Goal: Check status: Check status

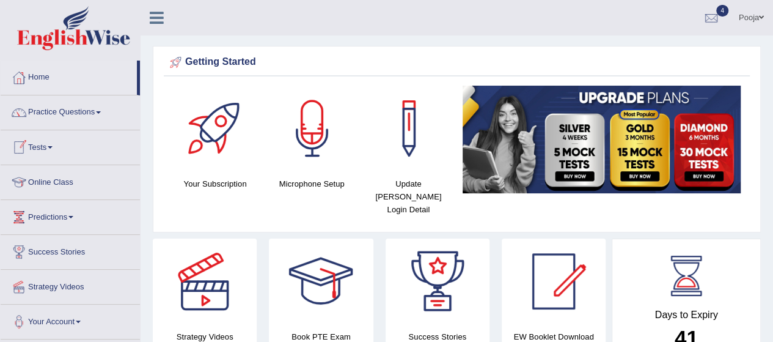
click at [45, 141] on link "Tests" at bounding box center [70, 145] width 139 height 31
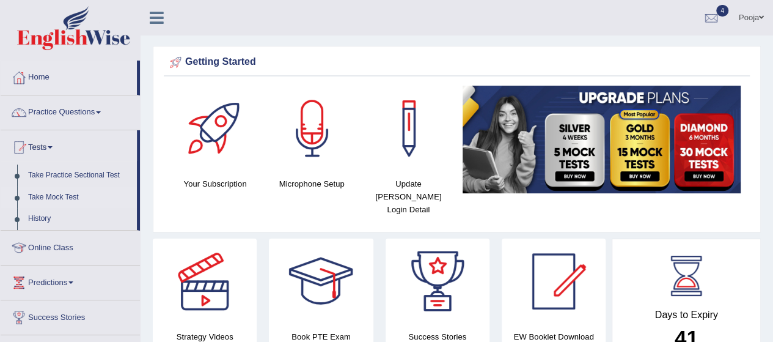
click at [45, 196] on link "Take Mock Test" at bounding box center [80, 197] width 114 height 22
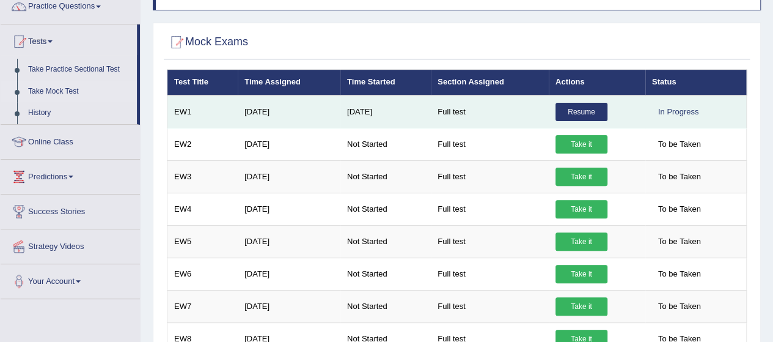
scroll to position [104, 0]
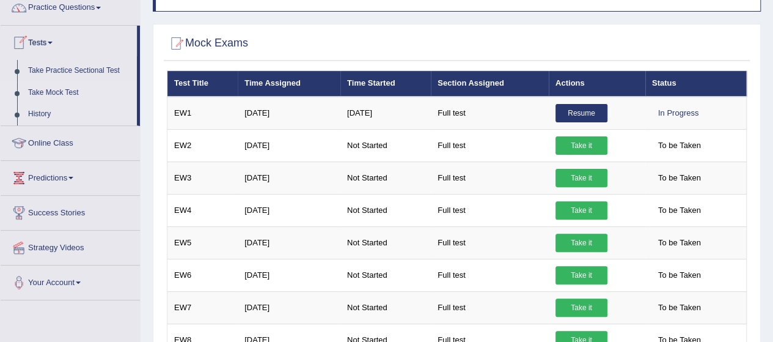
click at [42, 112] on link "History" at bounding box center [80, 114] width 114 height 22
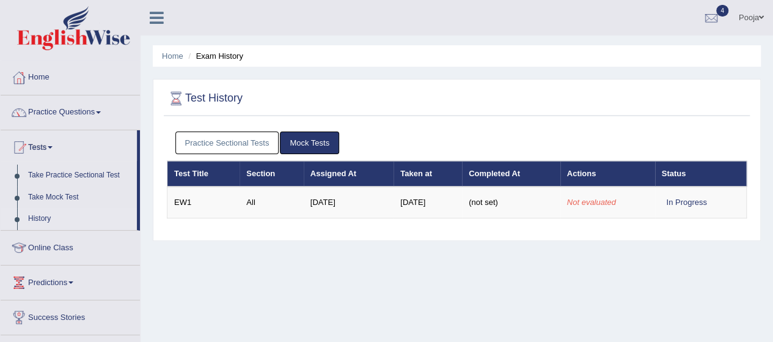
click at [214, 139] on link "Practice Sectional Tests" at bounding box center [227, 142] width 104 height 23
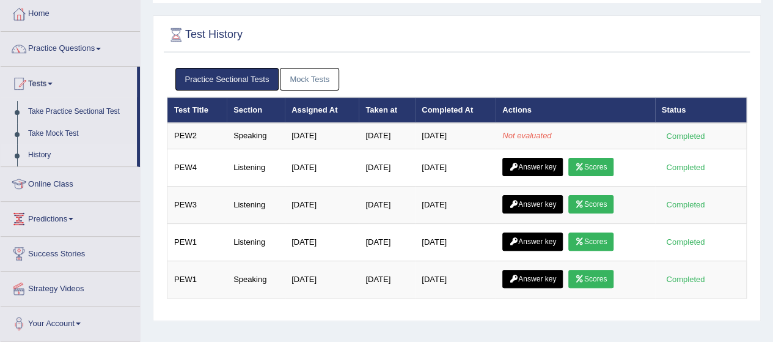
scroll to position [65, 0]
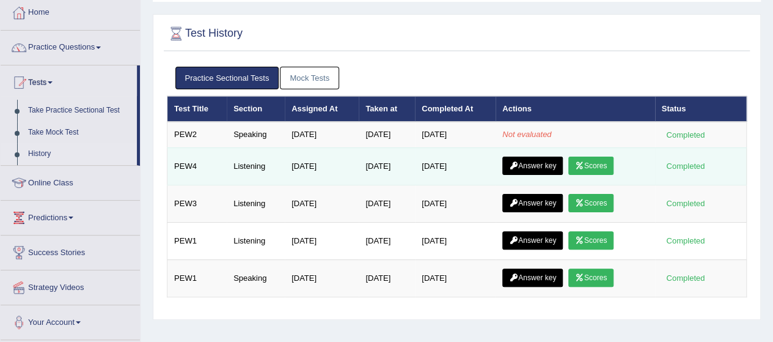
click at [490, 164] on td "[DATE]" at bounding box center [455, 165] width 81 height 37
click at [601, 167] on link "Scores" at bounding box center [590, 165] width 45 height 18
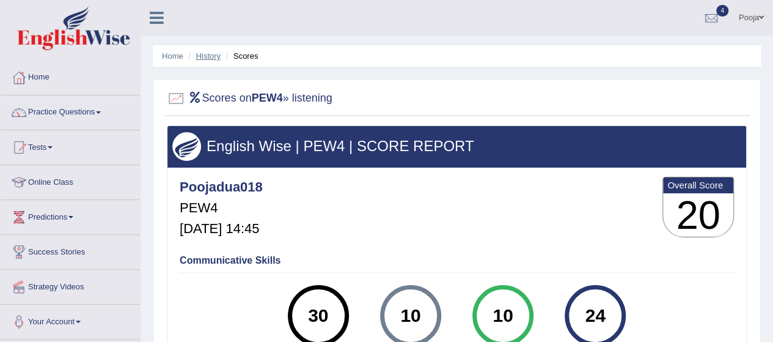
click at [210, 54] on link "History" at bounding box center [208, 55] width 24 height 9
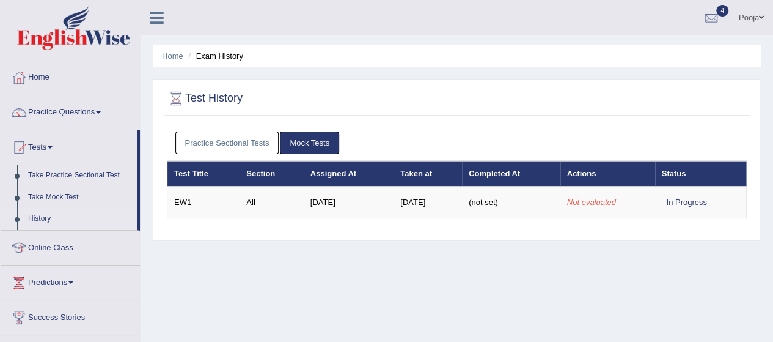
click at [225, 130] on div "Practice Sectional Tests Mock Tests" at bounding box center [457, 142] width 580 height 35
click at [225, 139] on link "Practice Sectional Tests" at bounding box center [227, 142] width 104 height 23
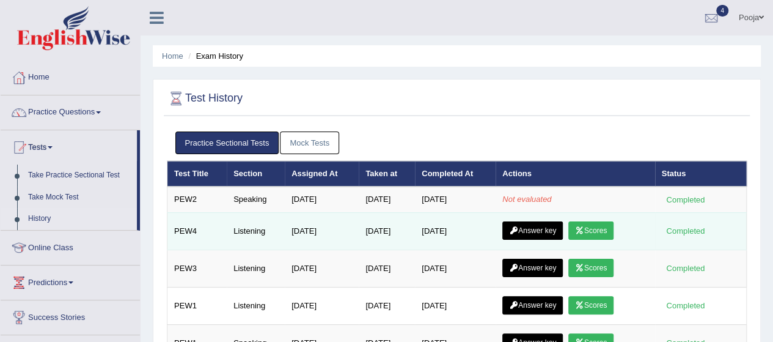
click at [527, 230] on link "Answer key" at bounding box center [532, 230] width 60 height 18
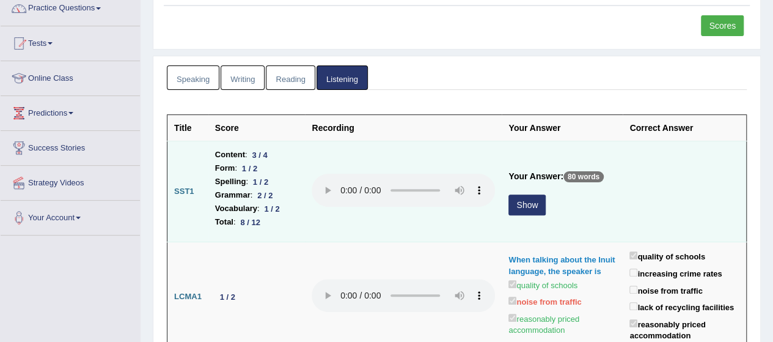
scroll to position [104, 0]
click at [528, 201] on button "Show" at bounding box center [526, 204] width 37 height 21
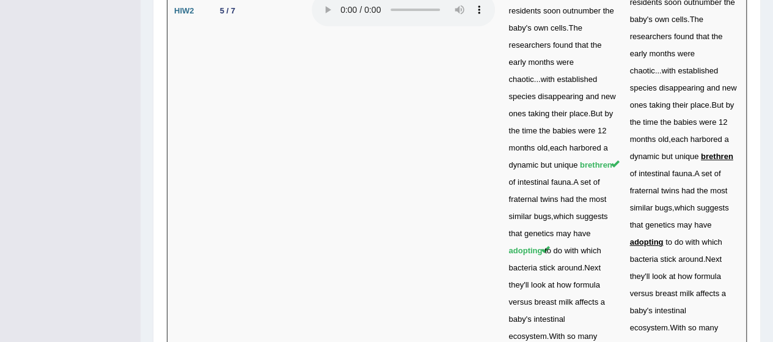
scroll to position [4460, 0]
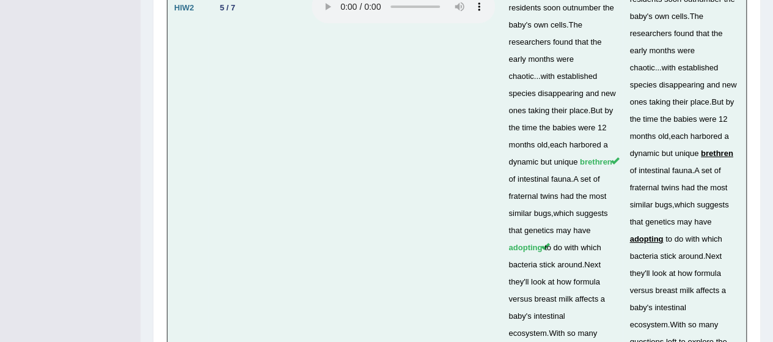
click at [293, 86] on td "5 / 7" at bounding box center [256, 8] width 97 height 818
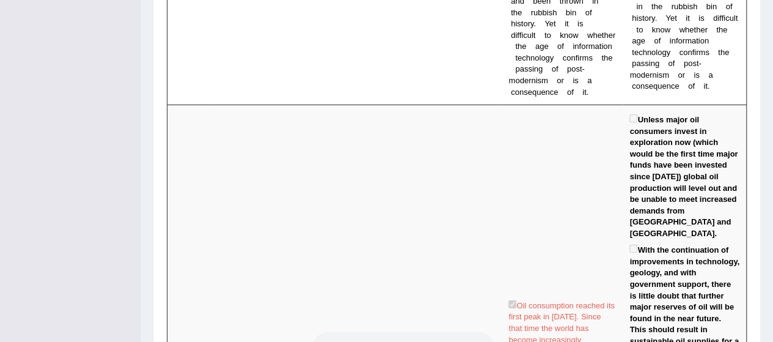
scroll to position [1966, 0]
